Goal: Task Accomplishment & Management: Manage account settings

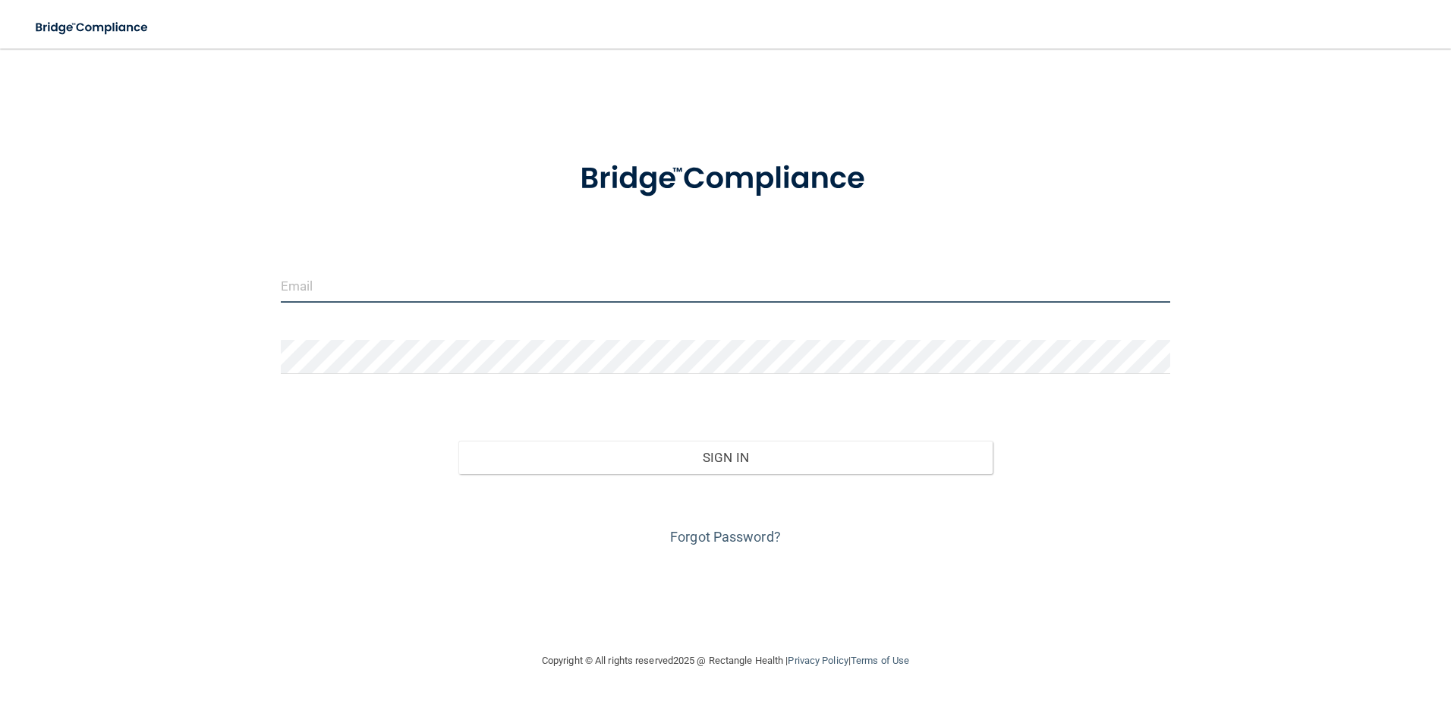
drag, startPoint x: 433, startPoint y: 293, endPoint x: 438, endPoint y: 282, distance: 11.6
click at [433, 293] on input "email" at bounding box center [726, 286] width 890 height 34
click at [1153, 287] on keeper-lock "Open Keeper Popup" at bounding box center [1159, 286] width 18 height 18
click at [1304, 357] on div "Invalid email/password. You don't have permission to access that page. Sign In …" at bounding box center [725, 350] width 1390 height 573
click at [356, 275] on input "email" at bounding box center [726, 286] width 890 height 34
